Goal: Book appointment/travel/reservation

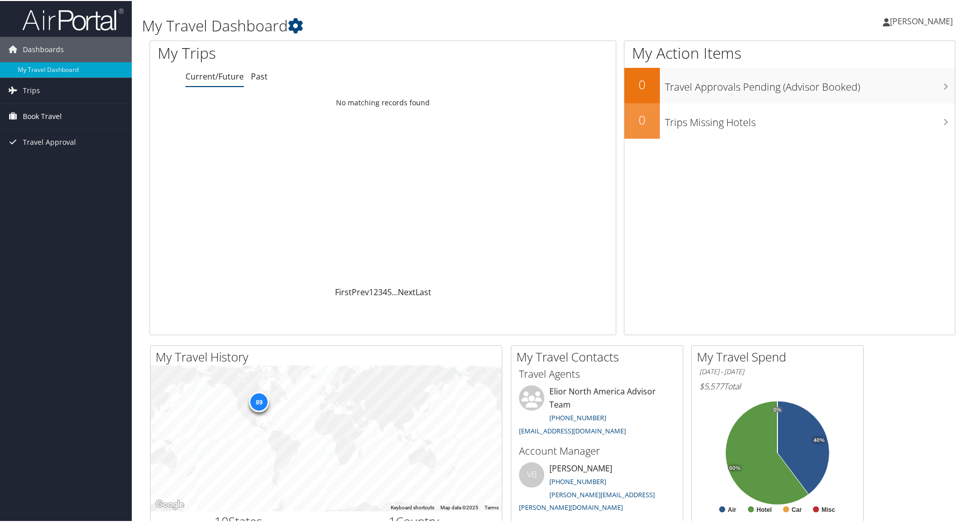
click at [51, 108] on span "Book Travel" at bounding box center [42, 115] width 39 height 25
click at [47, 133] on link "Agent Booking Request" at bounding box center [66, 135] width 132 height 15
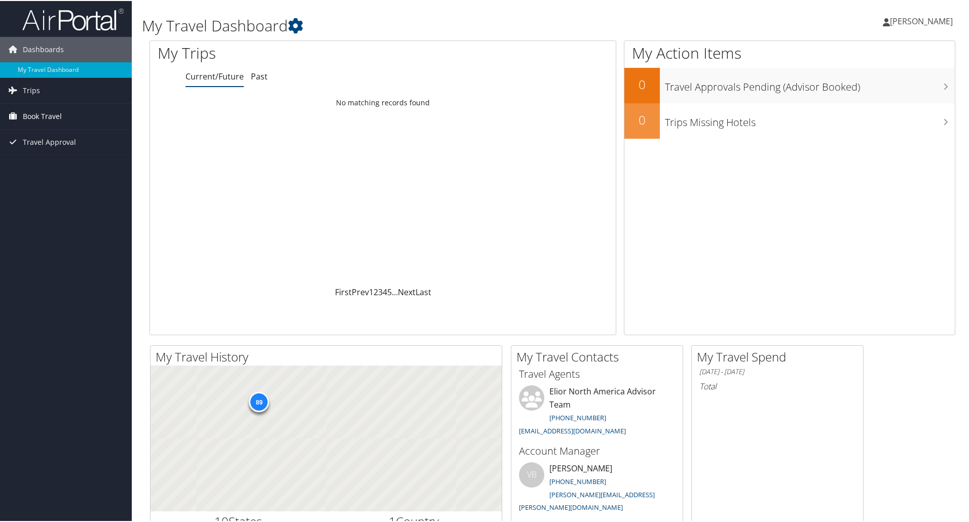
click at [38, 115] on span "Book Travel" at bounding box center [42, 115] width 39 height 25
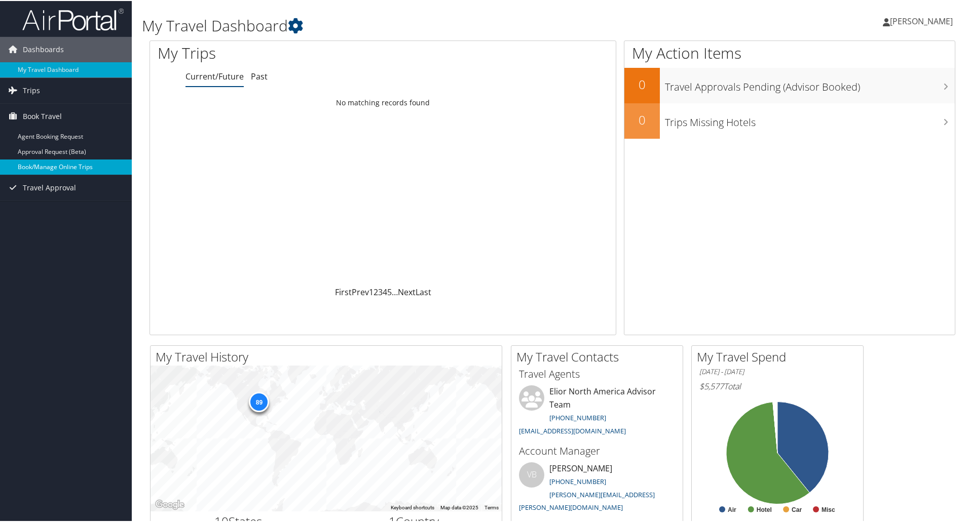
click at [56, 165] on link "Book/Manage Online Trips" at bounding box center [66, 166] width 132 height 15
